Goal: Transaction & Acquisition: Book appointment/travel/reservation

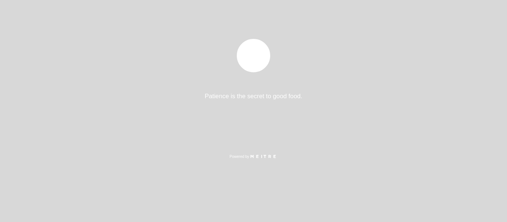
select select "es"
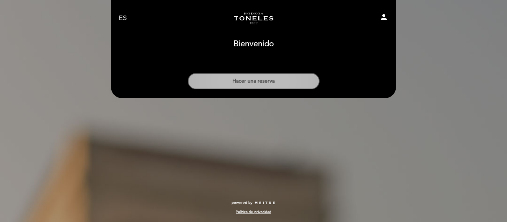
click at [278, 79] on button "Hacer una reserva" at bounding box center [254, 81] width 132 height 16
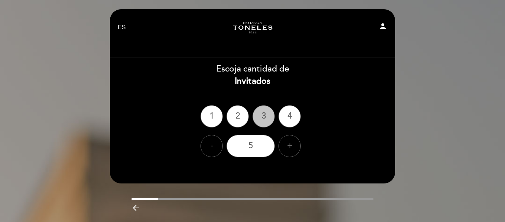
click at [261, 114] on div "3" at bounding box center [263, 116] width 22 height 22
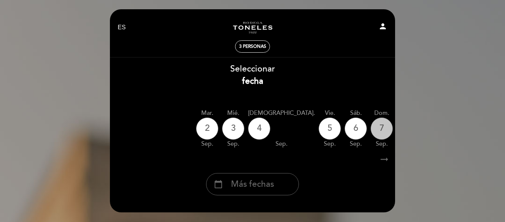
click at [370, 128] on div "7" at bounding box center [381, 129] width 22 height 22
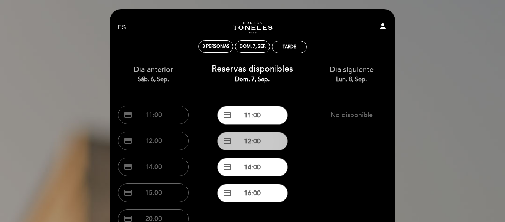
click at [264, 133] on button "credit_card 12:00" at bounding box center [252, 141] width 70 height 19
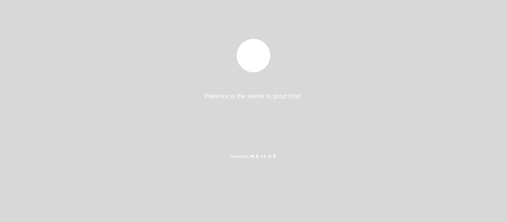
select select "es"
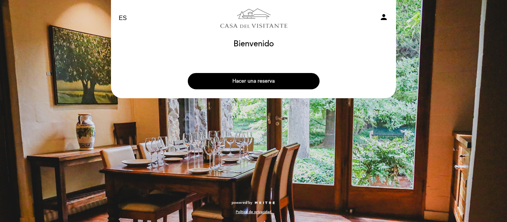
click at [257, 81] on button "Hacer una reserva" at bounding box center [254, 81] width 132 height 16
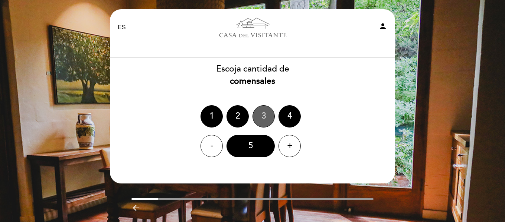
click at [264, 116] on div "3" at bounding box center [263, 116] width 22 height 22
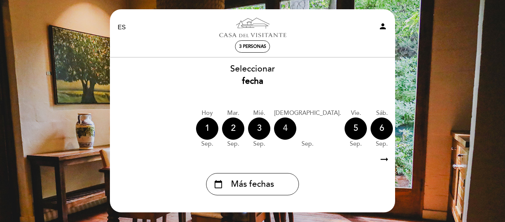
click at [278, 128] on div "4" at bounding box center [285, 129] width 22 height 22
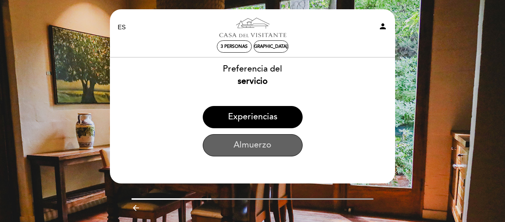
click at [274, 140] on button "Almuerzo" at bounding box center [253, 145] width 100 height 22
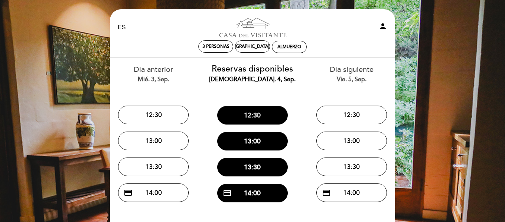
click at [272, 119] on button "12:30" at bounding box center [252, 115] width 70 height 19
